Goal: Information Seeking & Learning: Learn about a topic

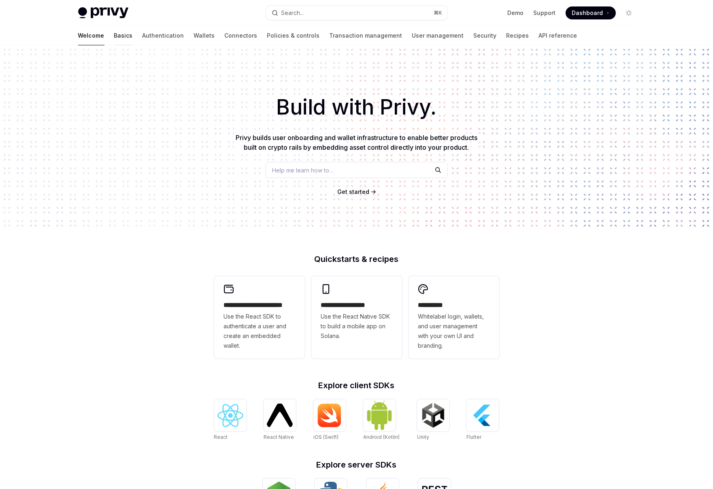
click at [114, 35] on link "Basics" at bounding box center [123, 35] width 19 height 19
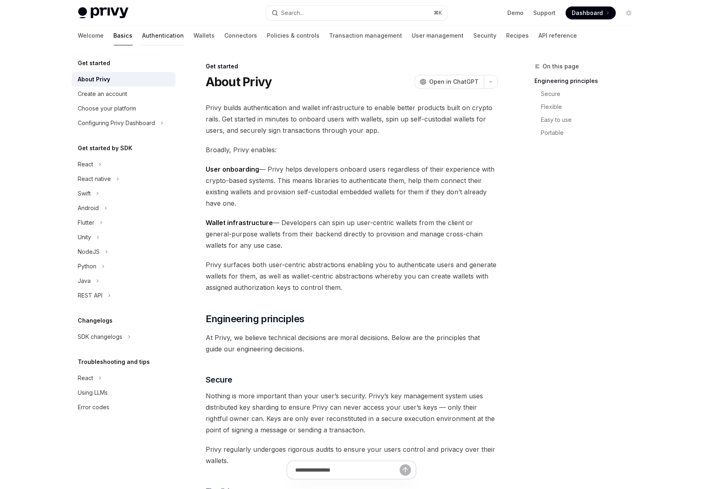
click at [142, 33] on link "Authentication" at bounding box center [163, 35] width 42 height 19
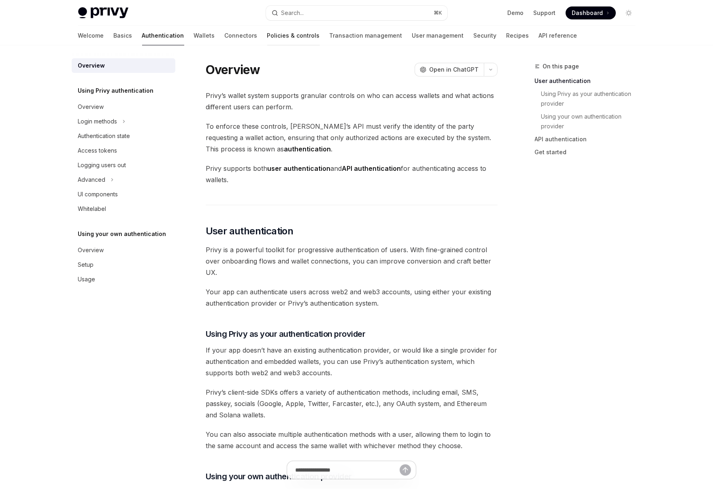
click at [267, 38] on link "Policies & controls" at bounding box center [293, 35] width 53 height 19
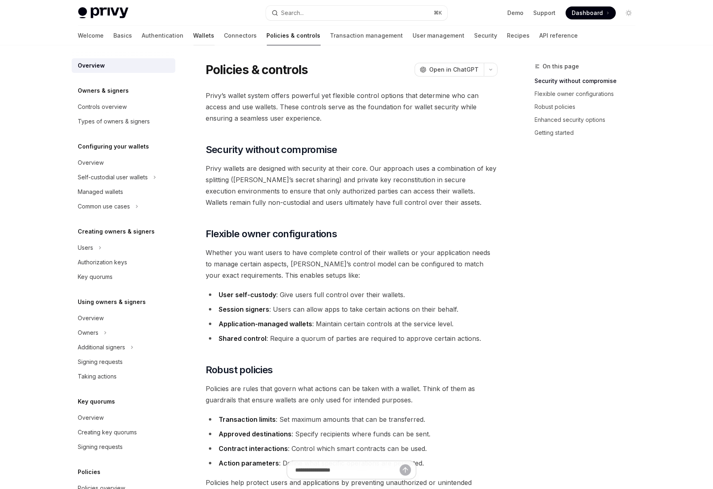
click at [193, 34] on link "Wallets" at bounding box center [203, 35] width 21 height 19
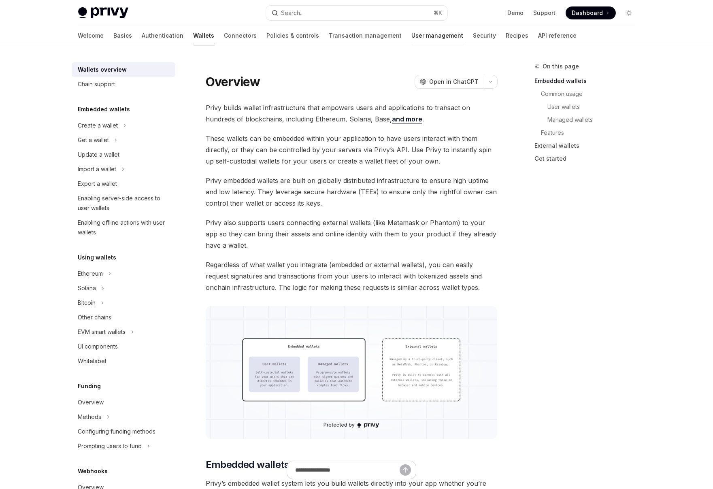
click at [412, 38] on link "User management" at bounding box center [438, 35] width 52 height 19
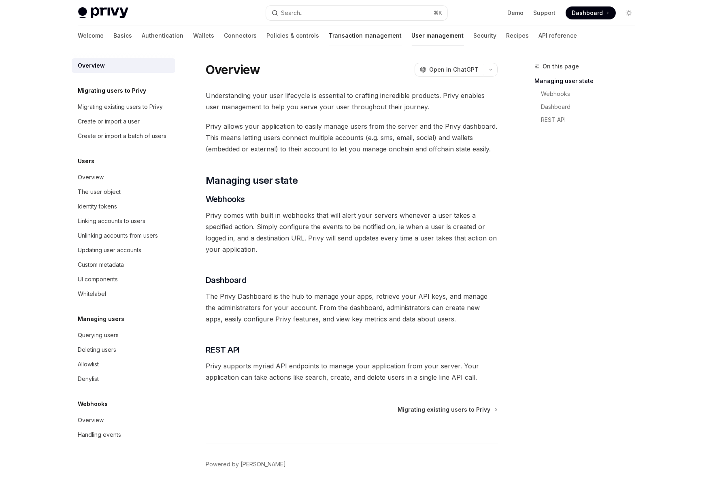
click at [329, 38] on link "Transaction management" at bounding box center [365, 35] width 73 height 19
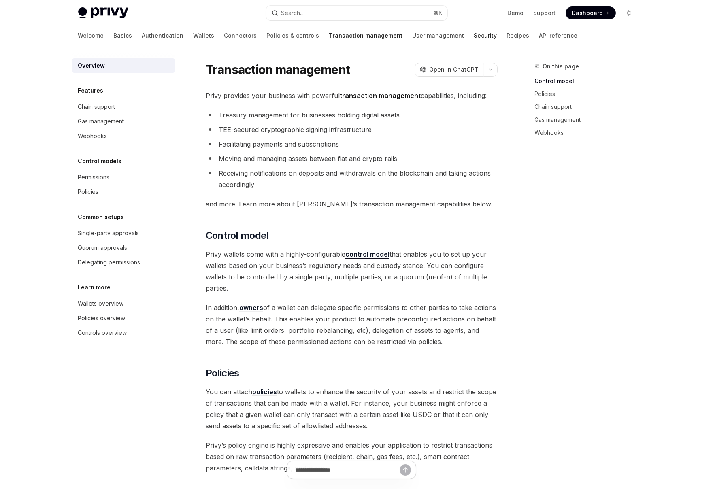
click at [474, 38] on link "Security" at bounding box center [485, 35] width 23 height 19
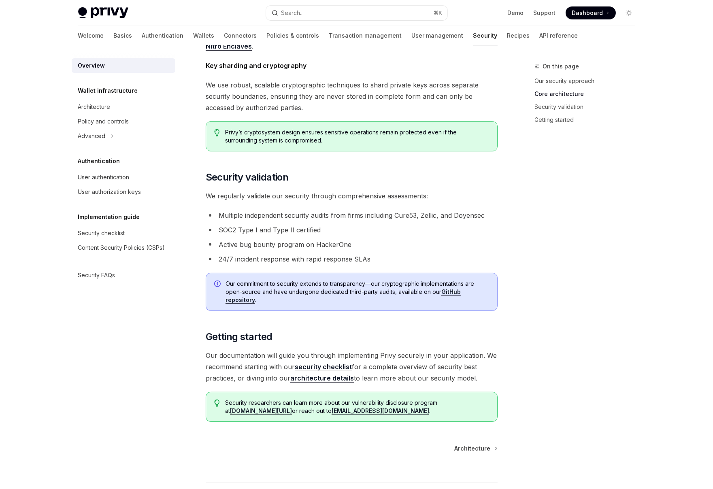
scroll to position [455, 0]
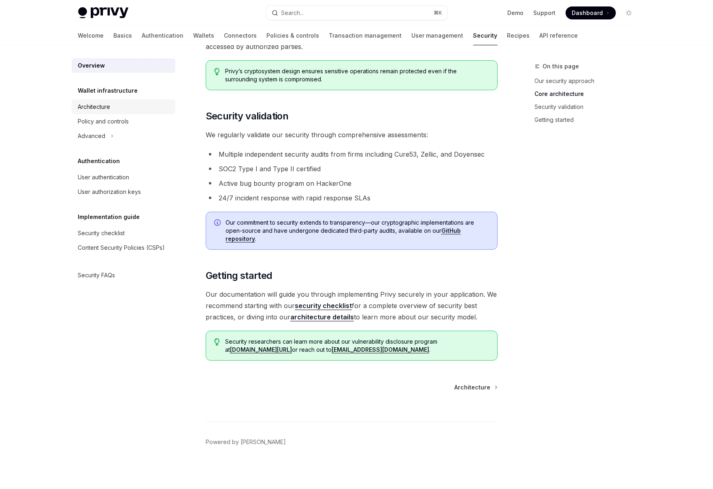
click at [113, 103] on div "Architecture" at bounding box center [124, 107] width 92 height 10
type textarea "*"
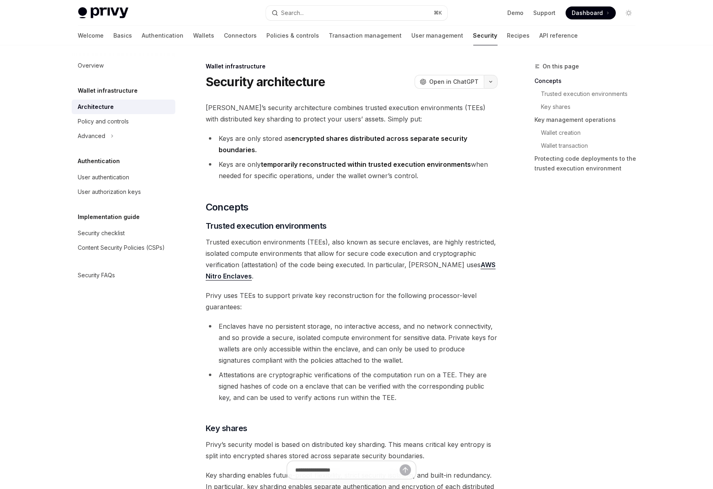
click at [486, 82] on button "button" at bounding box center [491, 82] width 14 height 14
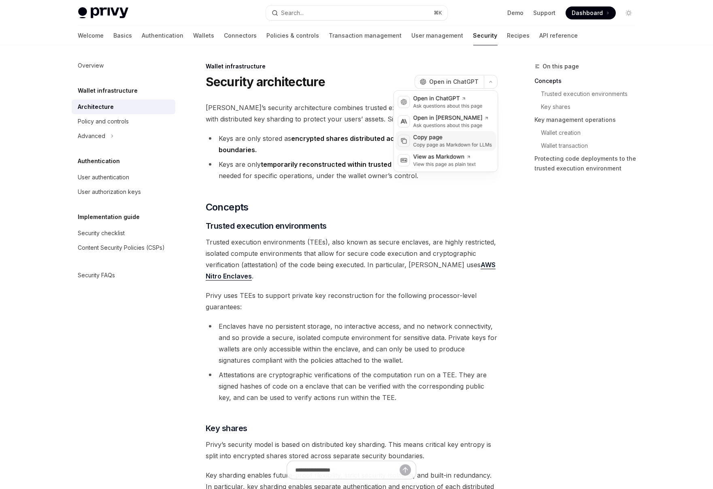
click at [440, 136] on div "Copy page" at bounding box center [452, 138] width 79 height 8
click at [491, 84] on button "button" at bounding box center [491, 82] width 14 height 14
click at [438, 143] on div "Copy page as Markdown for LLMs" at bounding box center [452, 145] width 79 height 6
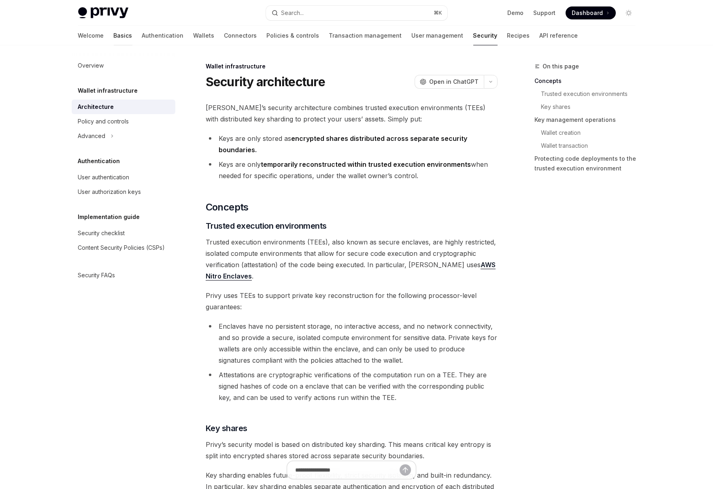
click at [114, 34] on link "Basics" at bounding box center [123, 35] width 19 height 19
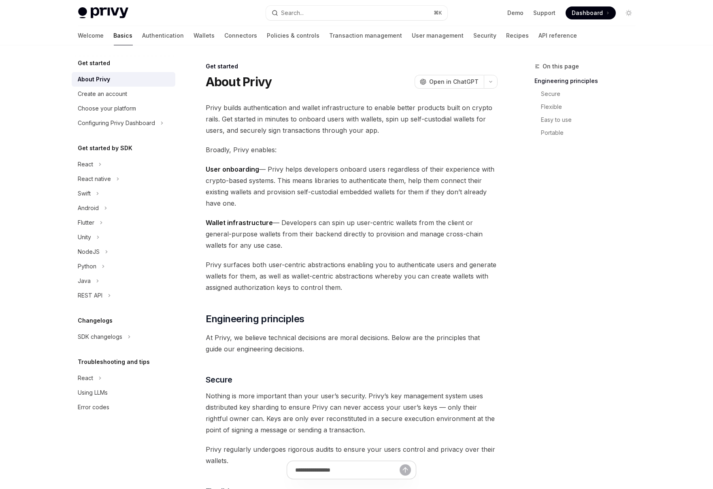
click at [102, 14] on img at bounding box center [103, 12] width 50 height 11
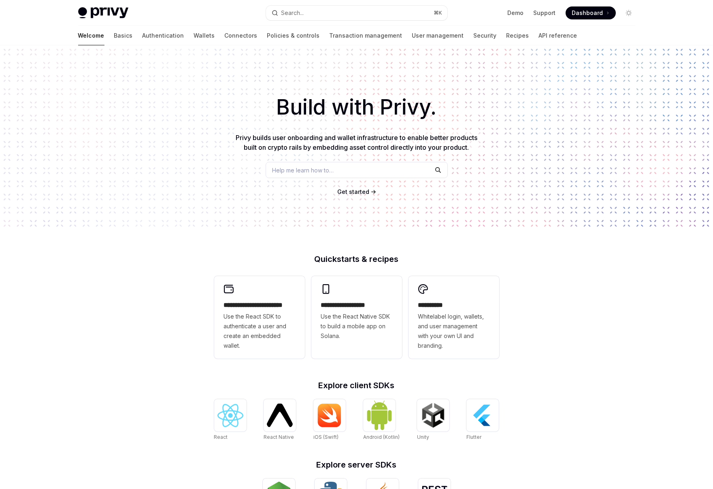
type textarea "*"
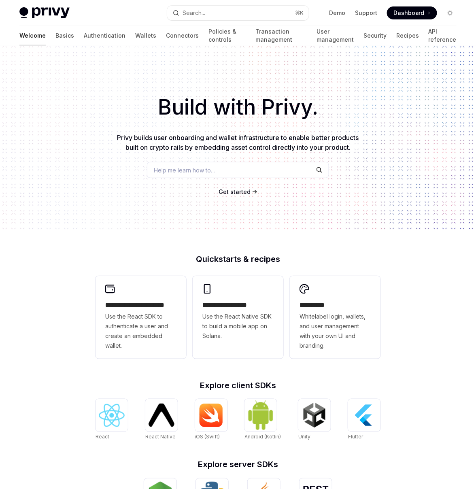
click at [35, 169] on div "Build with Privy. Privy builds user onboarding and wallet infrastructure to ena…" at bounding box center [238, 137] width 476 height 185
